Goal: Transaction & Acquisition: Purchase product/service

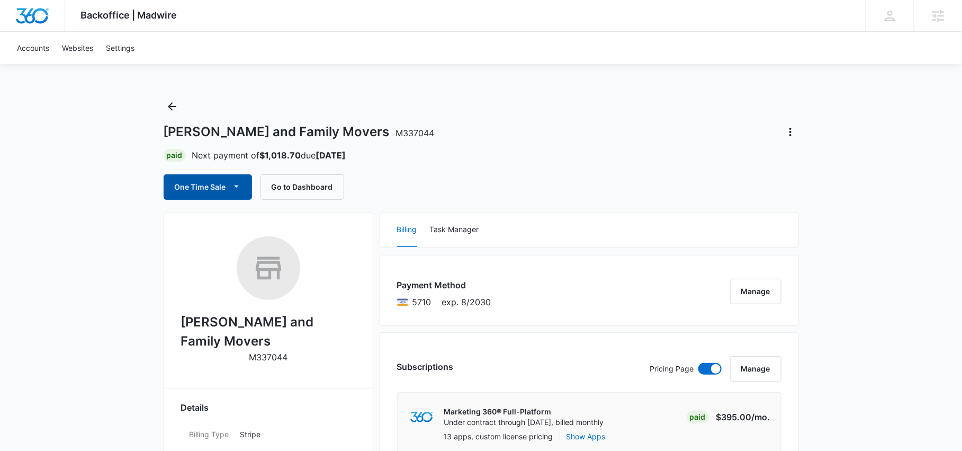
click at [201, 188] on button "One Time Sale" at bounding box center [208, 186] width 88 height 25
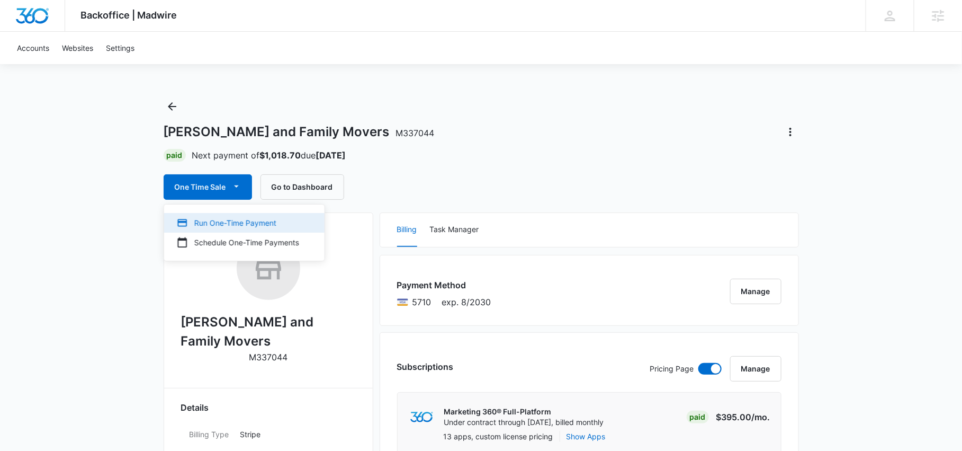
click at [227, 217] on div "Run One-Time Payment" at bounding box center [238, 222] width 122 height 11
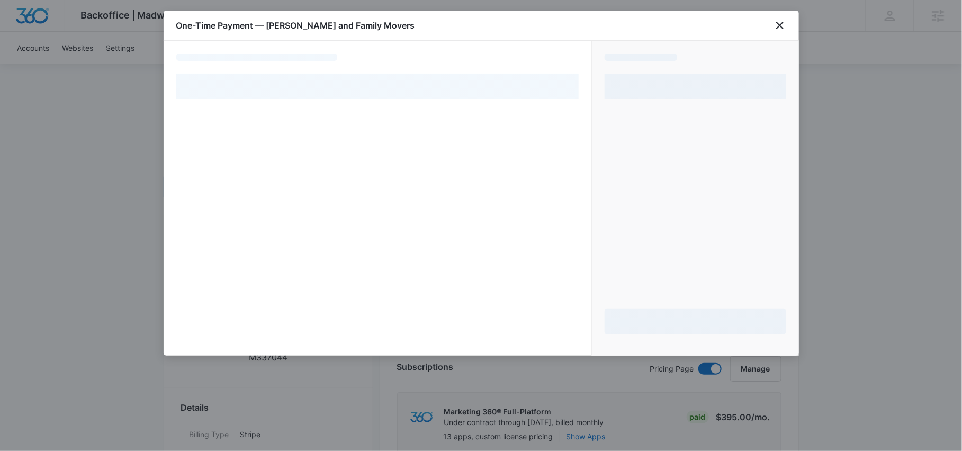
select select "pm_1S01eHA4n8RTgNjU6q0x0EIU"
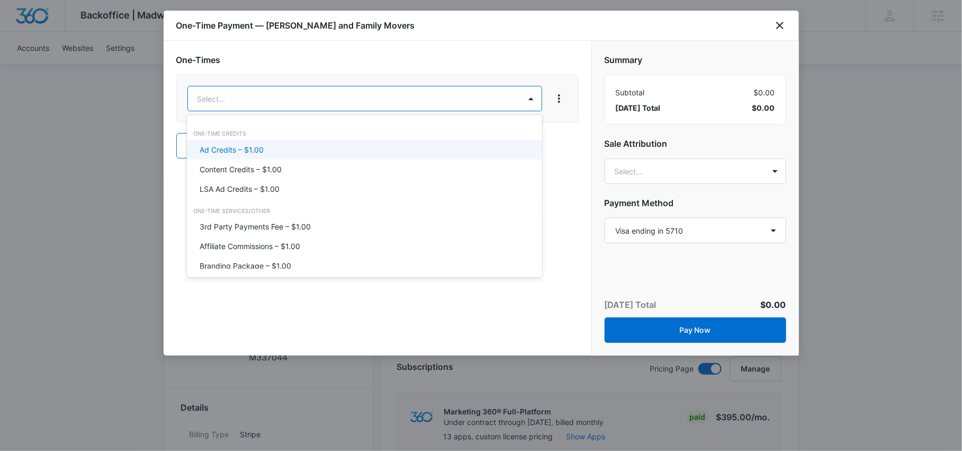
click at [275, 147] on div "Ad Credits – $1.00" at bounding box center [364, 149] width 328 height 11
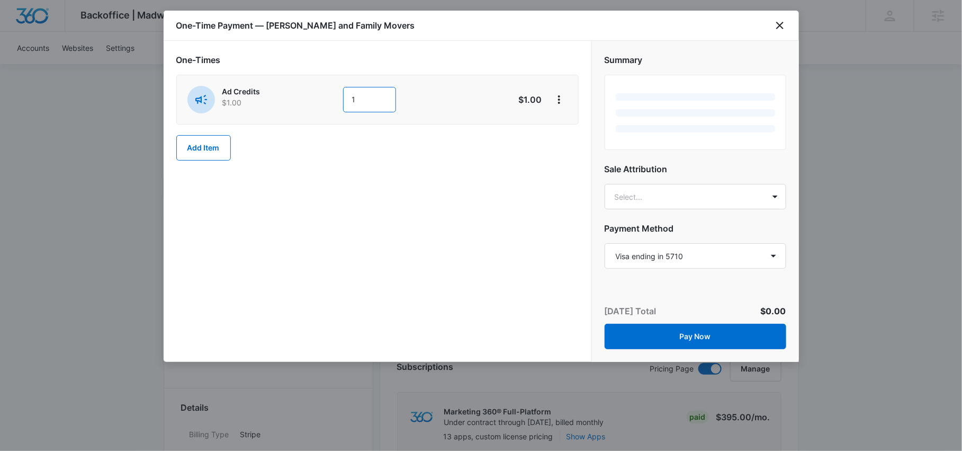
click at [365, 100] on input "1" at bounding box center [369, 99] width 53 height 25
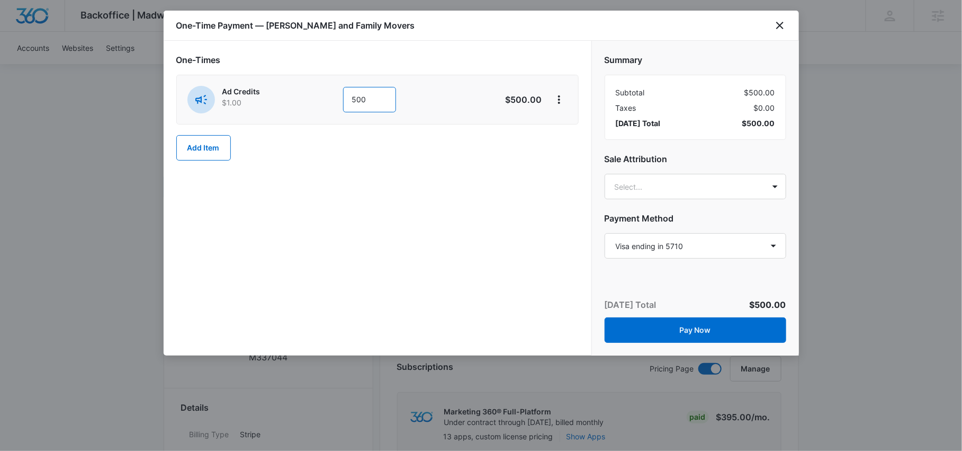
type input "500"
click at [497, 270] on div "One-Times Ad Credits $1.00 500 $500.00 Add Item" at bounding box center [378, 198] width 428 height 314
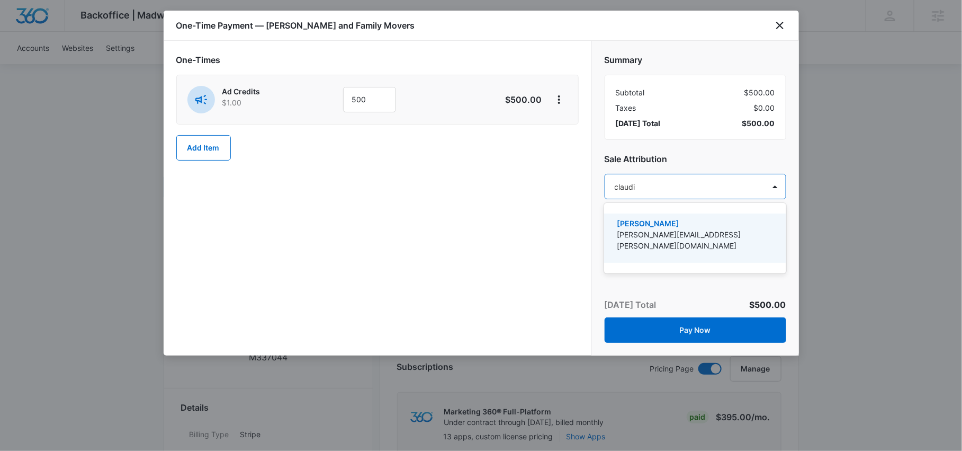
type input "[PERSON_NAME]"
click at [724, 225] on p "[PERSON_NAME]" at bounding box center [694, 223] width 154 height 11
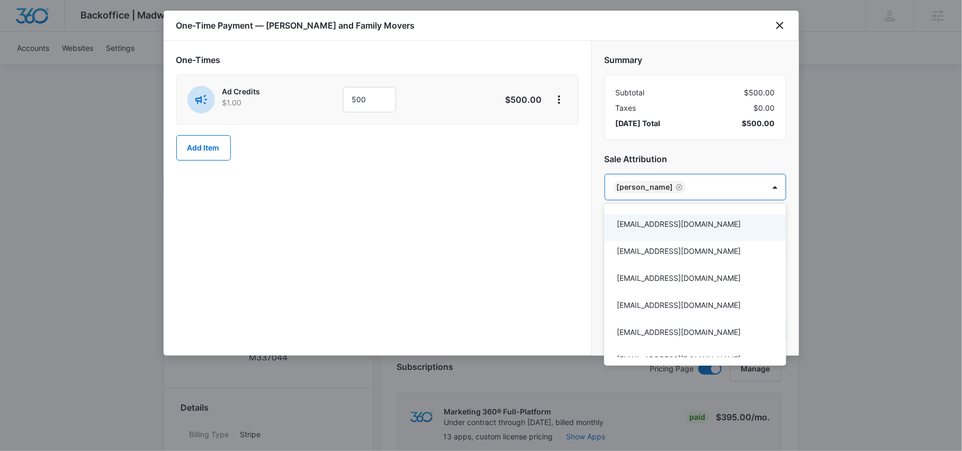
click at [408, 245] on div at bounding box center [481, 225] width 962 height 451
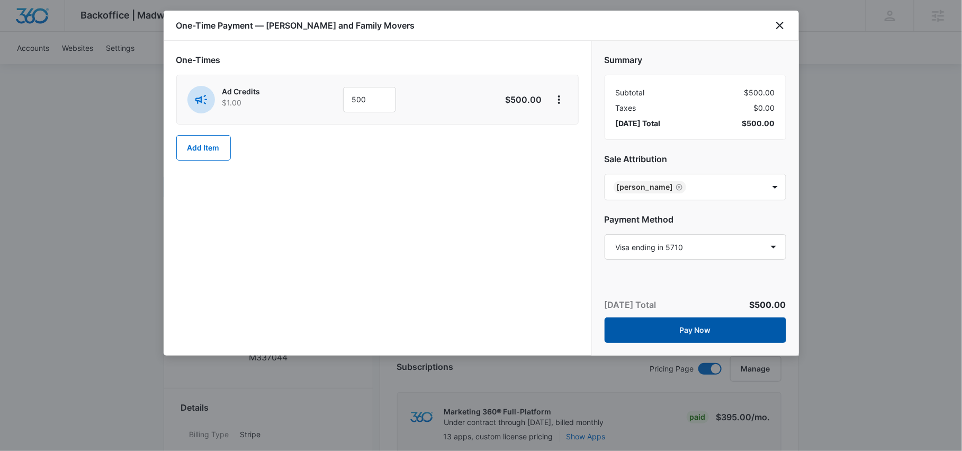
click at [686, 330] on button "Pay Now" at bounding box center [696, 329] width 182 height 25
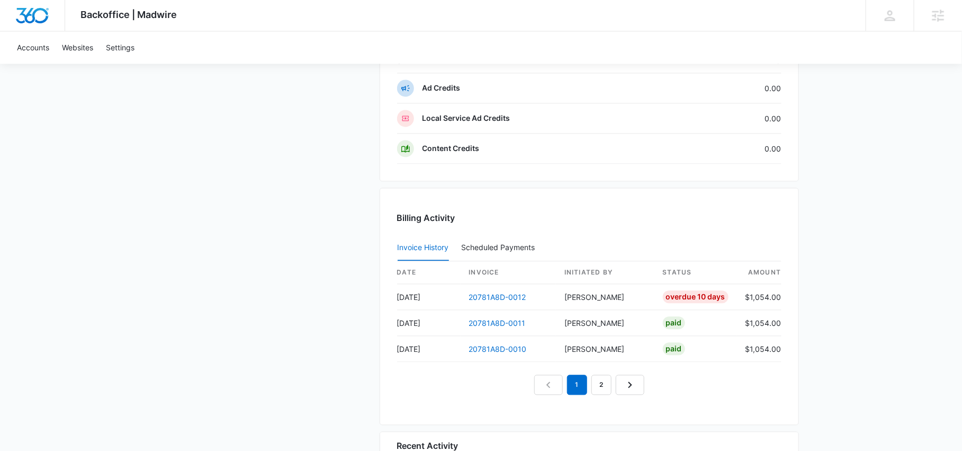
scroll to position [964, 0]
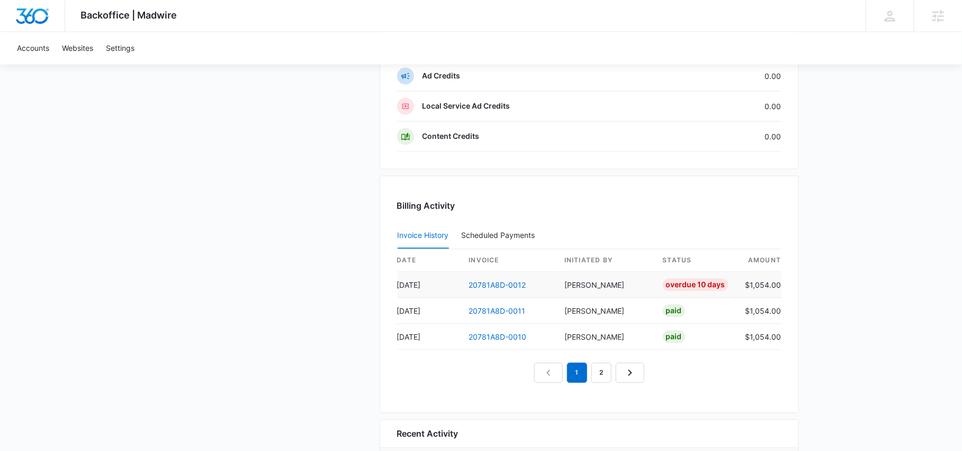
click at [773, 272] on td "$1,054.00" at bounding box center [759, 285] width 44 height 26
click at [772, 274] on td "$1,054.00" at bounding box center [759, 285] width 44 height 26
drag, startPoint x: 769, startPoint y: 278, endPoint x: 752, endPoint y: 276, distance: 16.5
click at [752, 276] on td "$1,054.00" at bounding box center [759, 285] width 44 height 26
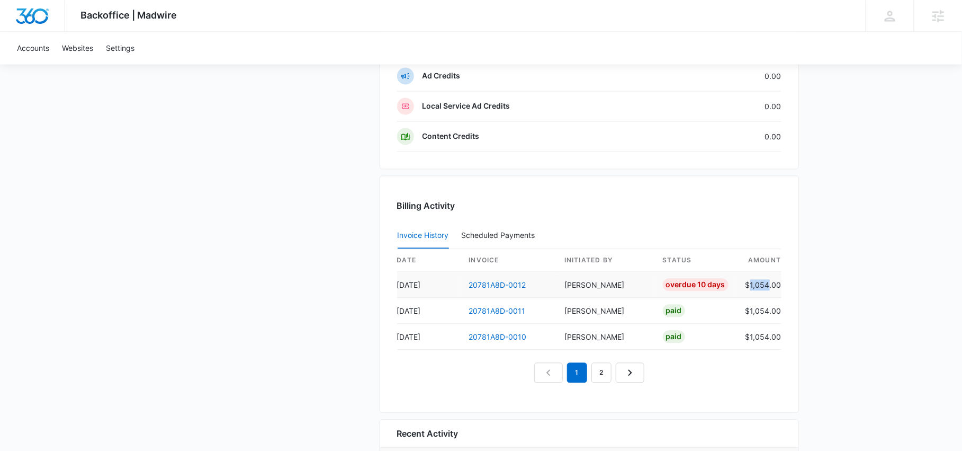
copy td "1,054"
